Goal: Information Seeking & Learning: Learn about a topic

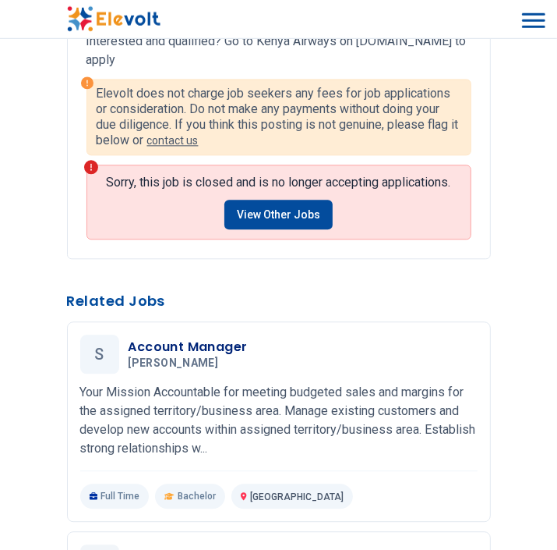
scroll to position [1811, 0]
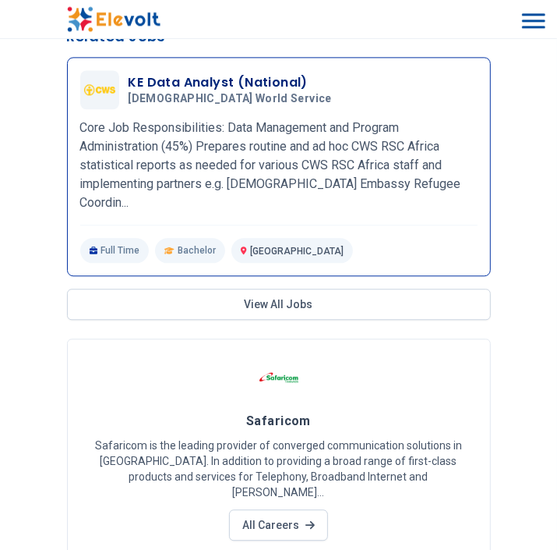
scroll to position [1811, 0]
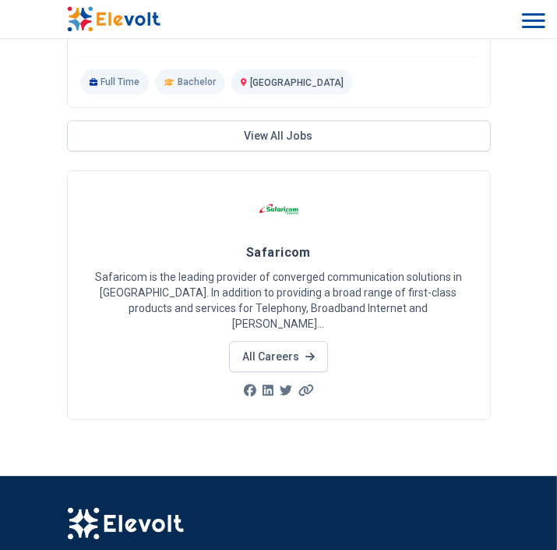
click at [381, 238] on div at bounding box center [279, 214] width 385 height 51
click at [298, 349] on link "All Careers" at bounding box center [278, 356] width 99 height 31
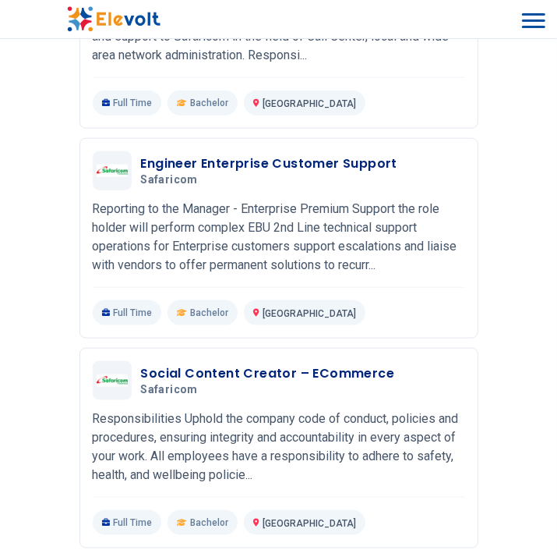
scroll to position [823, 0]
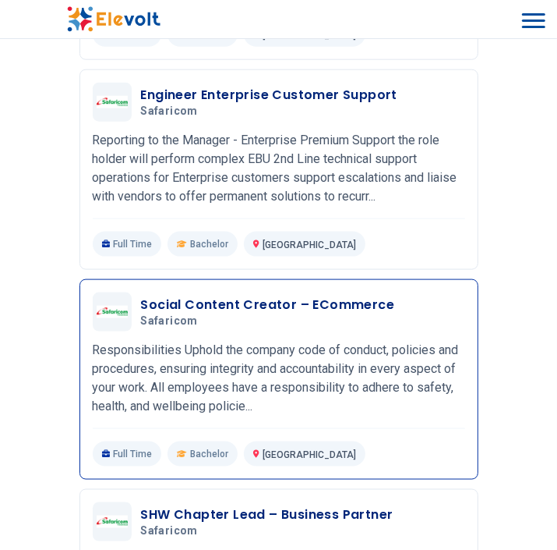
click at [348, 301] on h3 "Social Content Creator – ECommerce" at bounding box center [268, 304] width 254 height 19
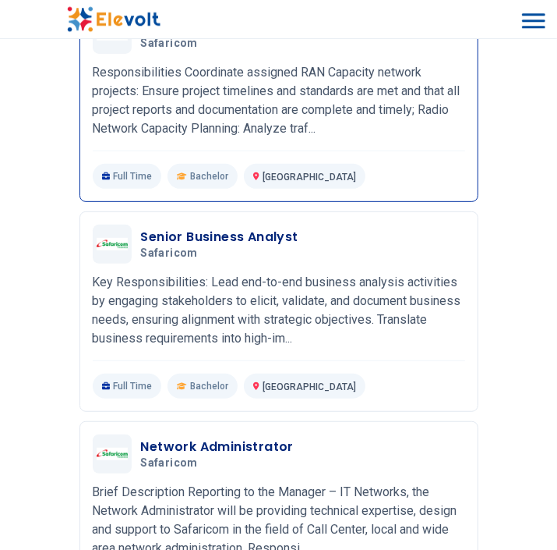
scroll to position [349, 0]
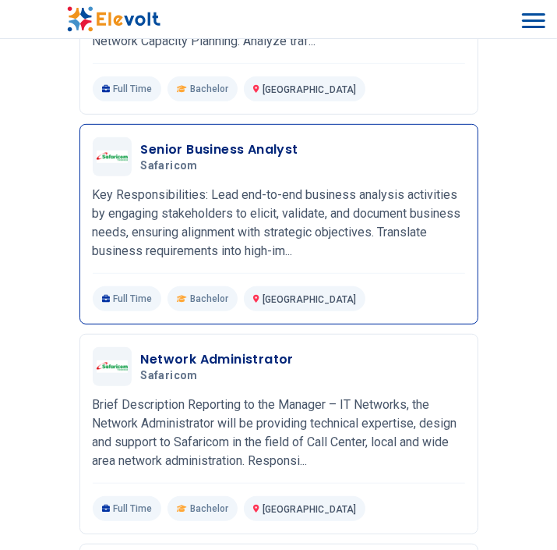
click at [333, 151] on div "Senior Business Analyst Safaricom 09/05/2025 10/05/2025" at bounding box center [303, 156] width 324 height 33
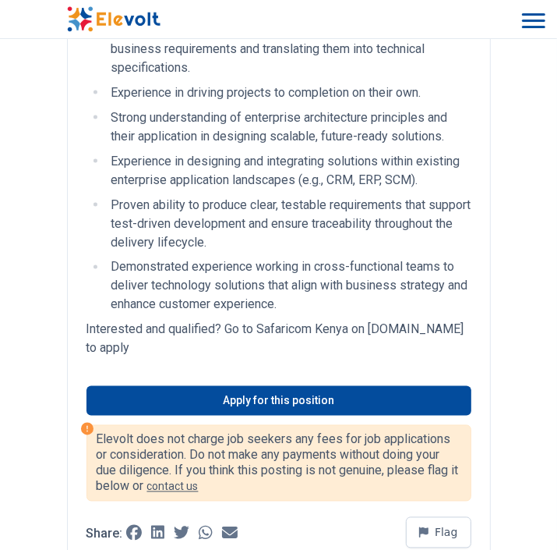
scroll to position [1235, 0]
